Goal: Task Accomplishment & Management: Complete application form

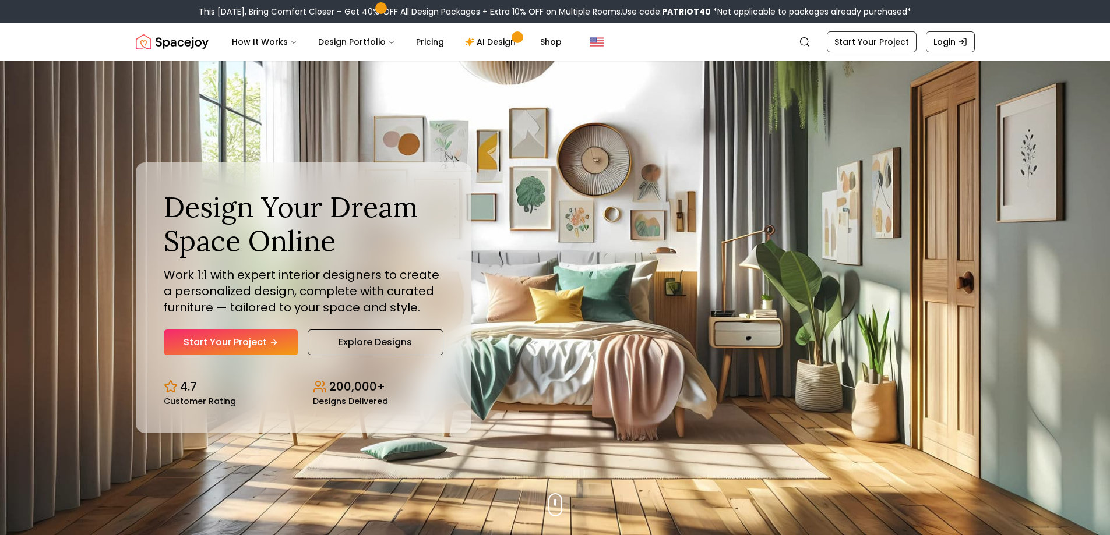
click at [403, 341] on link "Explore Designs" at bounding box center [376, 343] width 136 height 26
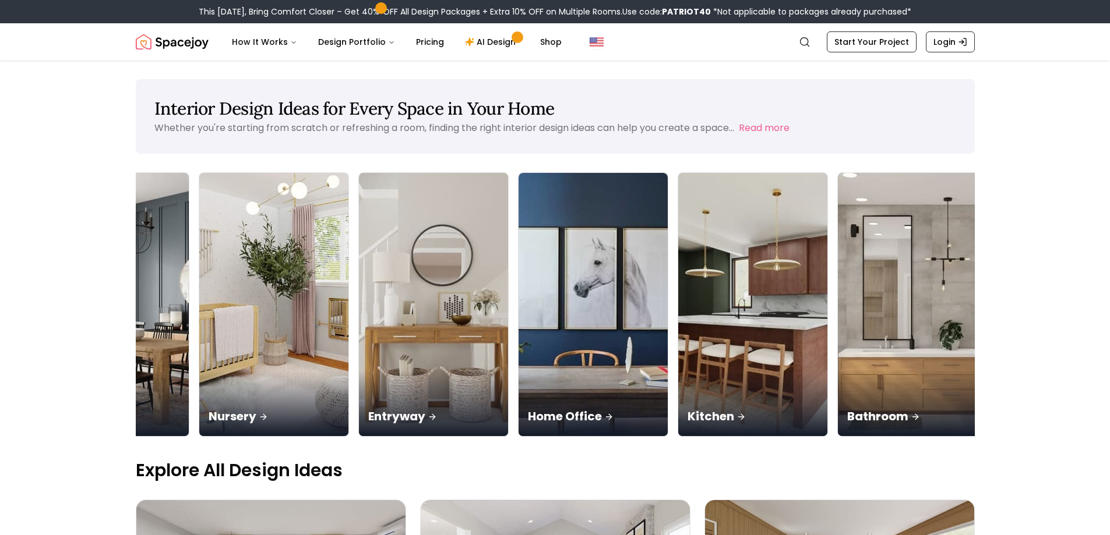
scroll to position [0, 417]
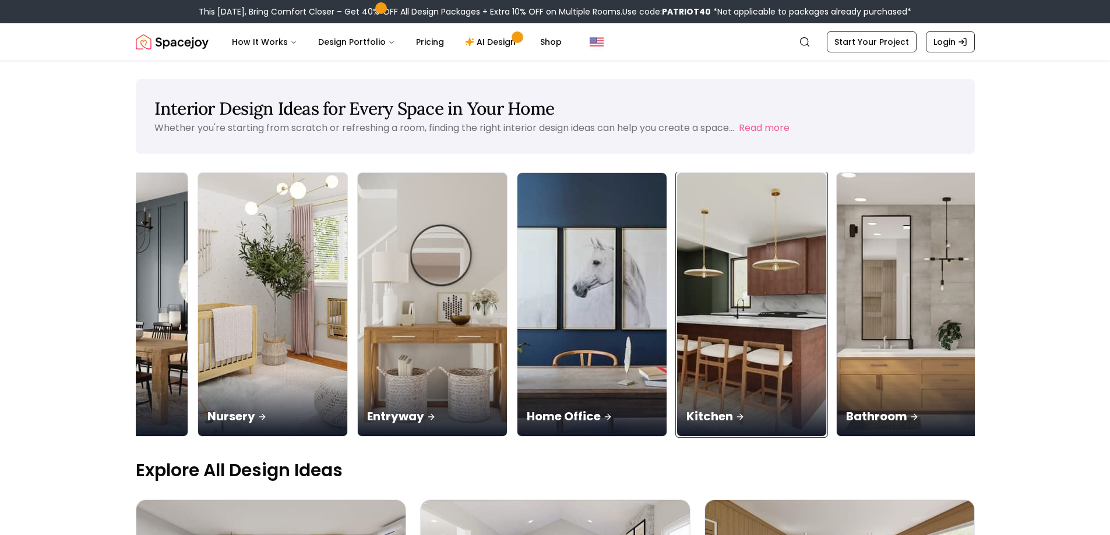
click at [722, 373] on div "Kitchen" at bounding box center [751, 403] width 149 height 65
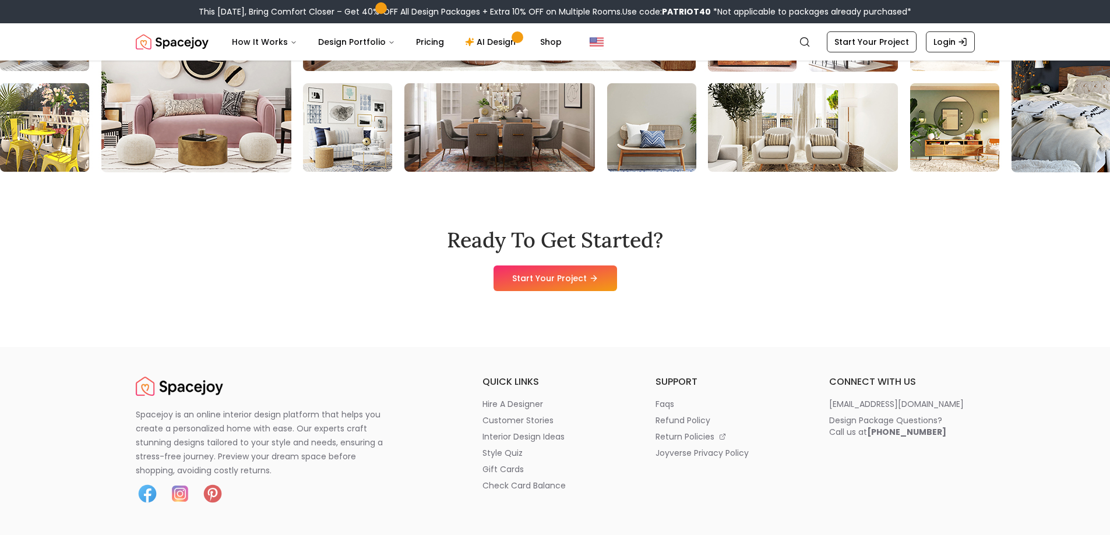
scroll to position [1398, 0]
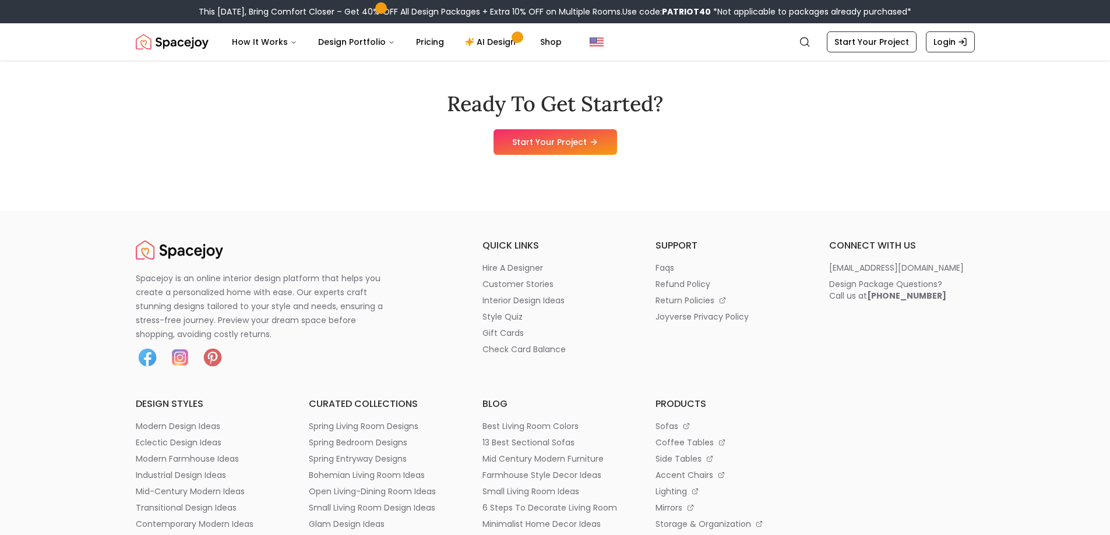
click at [548, 144] on link "Start Your Project" at bounding box center [555, 142] width 124 height 26
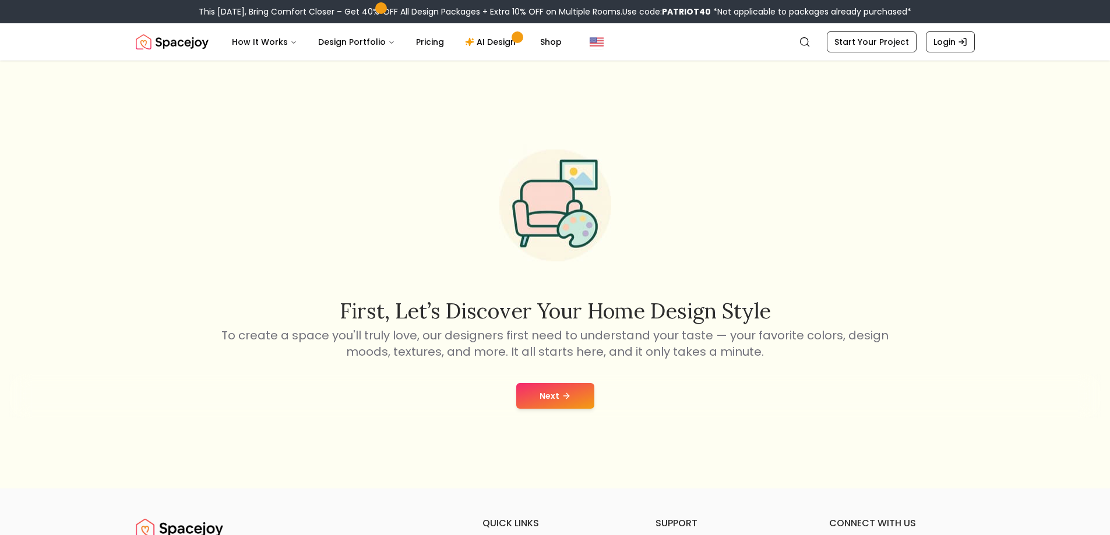
click at [544, 396] on button "Next" at bounding box center [555, 396] width 78 height 26
